Goal: Task Accomplishment & Management: Manage account settings

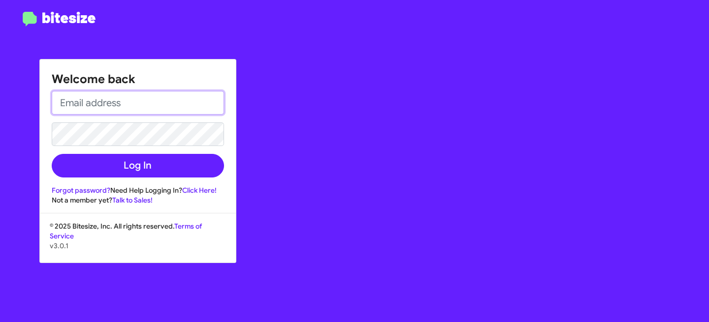
click at [105, 103] on input "email" at bounding box center [138, 103] width 172 height 24
type input "[EMAIL_ADDRESS][DOMAIN_NAME]"
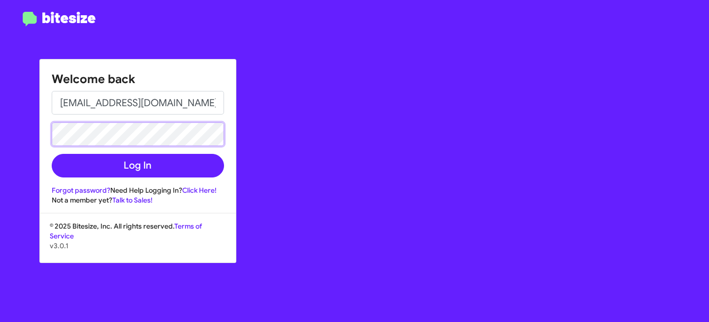
click at [52, 154] on button "Log In" at bounding box center [138, 166] width 172 height 24
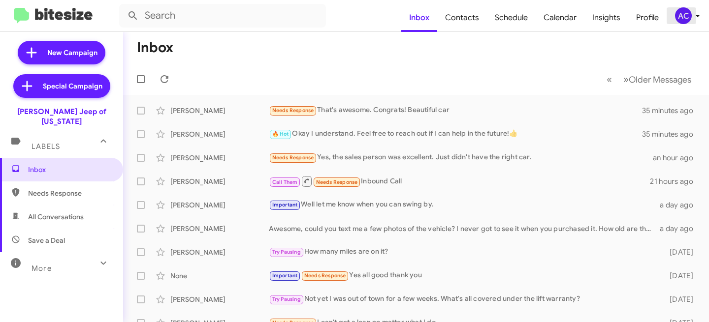
click at [684, 18] on div "AC" at bounding box center [683, 15] width 17 height 17
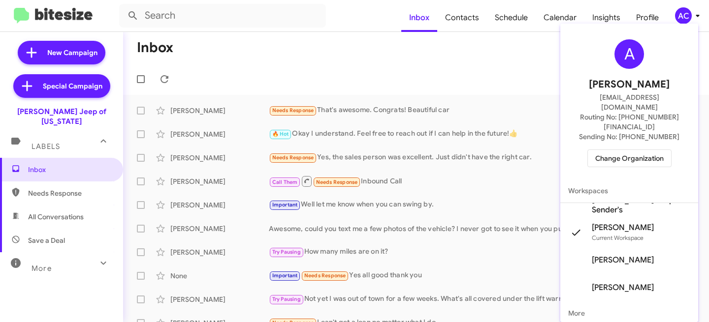
scroll to position [19, 0]
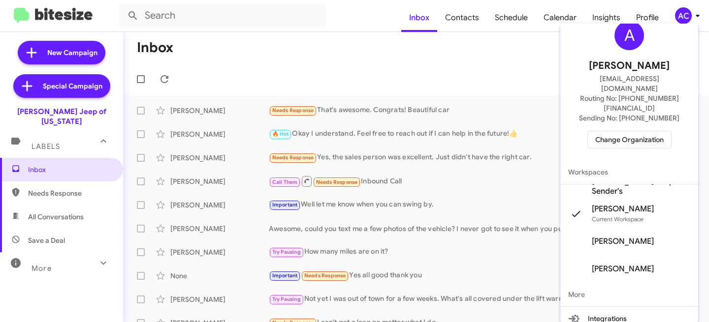
click at [682, 14] on div at bounding box center [354, 161] width 709 height 322
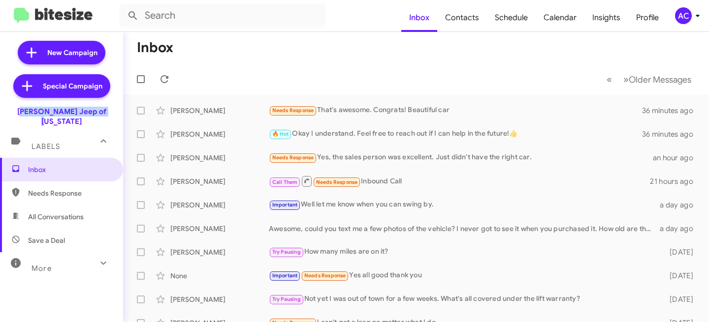
drag, startPoint x: 109, startPoint y: 112, endPoint x: 13, endPoint y: 112, distance: 96.0
click at [13, 112] on div "[PERSON_NAME] Jeep of [US_STATE]" at bounding box center [61, 115] width 123 height 24
copy div "[PERSON_NAME] Jeep of [US_STATE]"
click at [678, 16] on div "AC" at bounding box center [683, 15] width 17 height 17
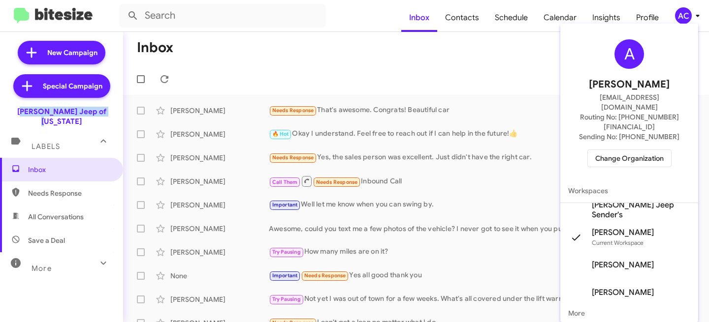
scroll to position [12, 0]
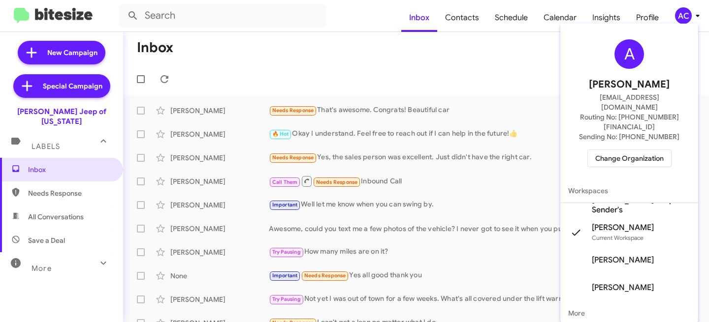
click at [500, 59] on div at bounding box center [354, 161] width 709 height 322
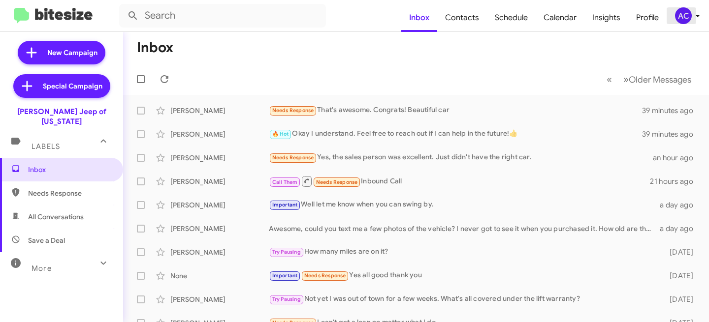
click at [676, 16] on div "AC" at bounding box center [683, 15] width 17 height 17
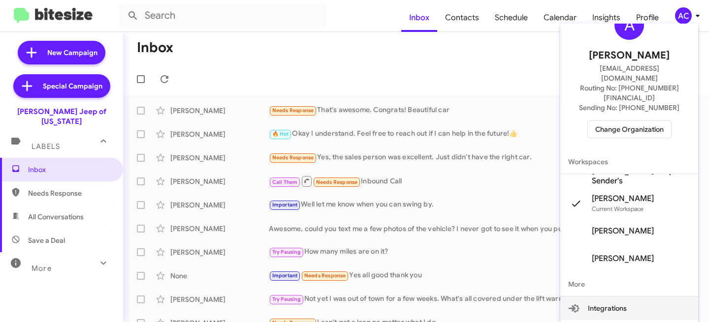
scroll to position [59, 0]
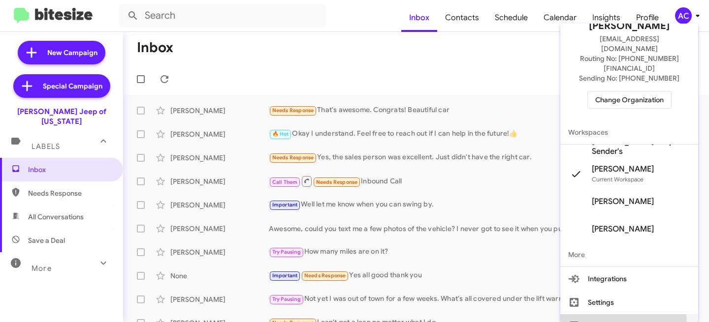
click at [611, 315] on button "Sign out" at bounding box center [629, 327] width 138 height 24
